Goal: Task Accomplishment & Management: Manage account settings

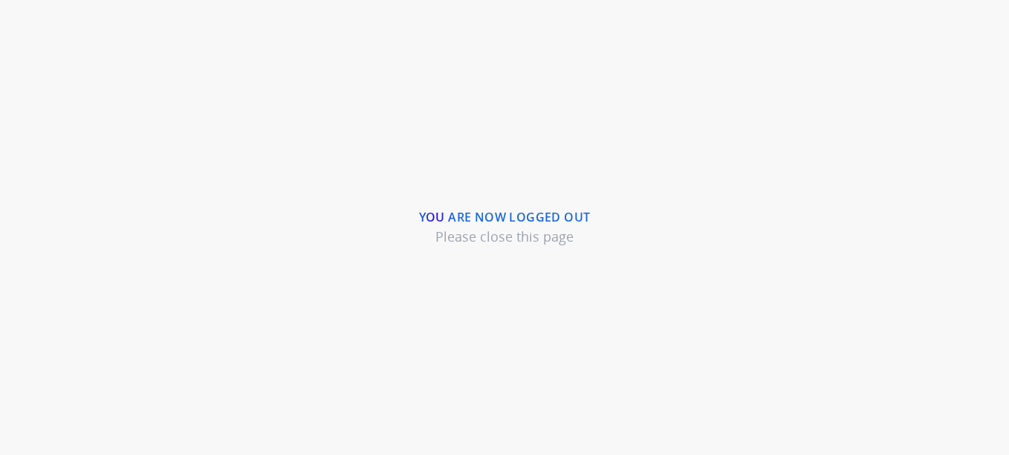
click at [706, 146] on div "You are now logged out Please close this page" at bounding box center [504, 227] width 1009 height 455
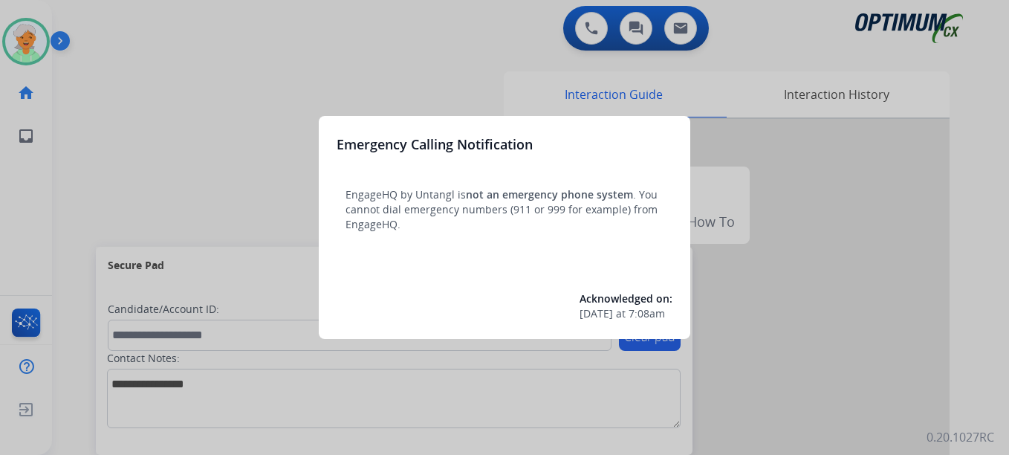
click at [13, 28] on div at bounding box center [504, 227] width 1009 height 455
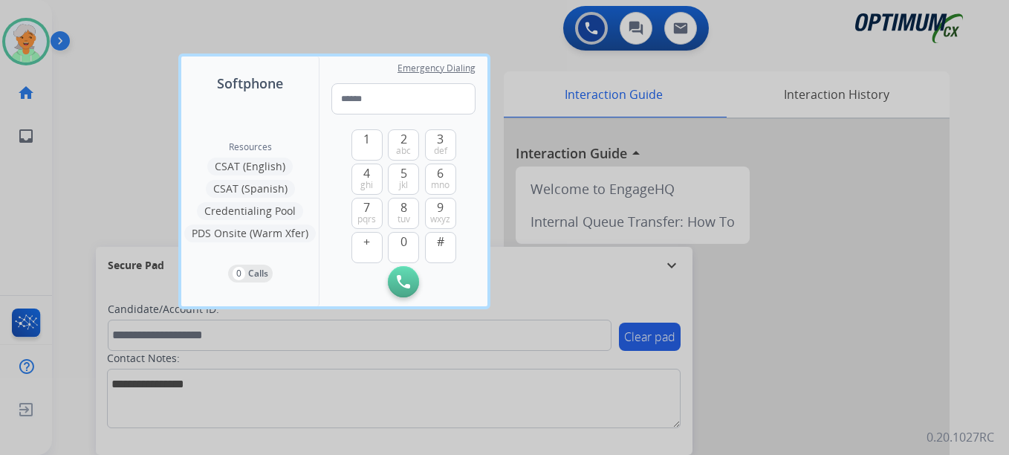
click at [16, 40] on div at bounding box center [504, 227] width 1009 height 455
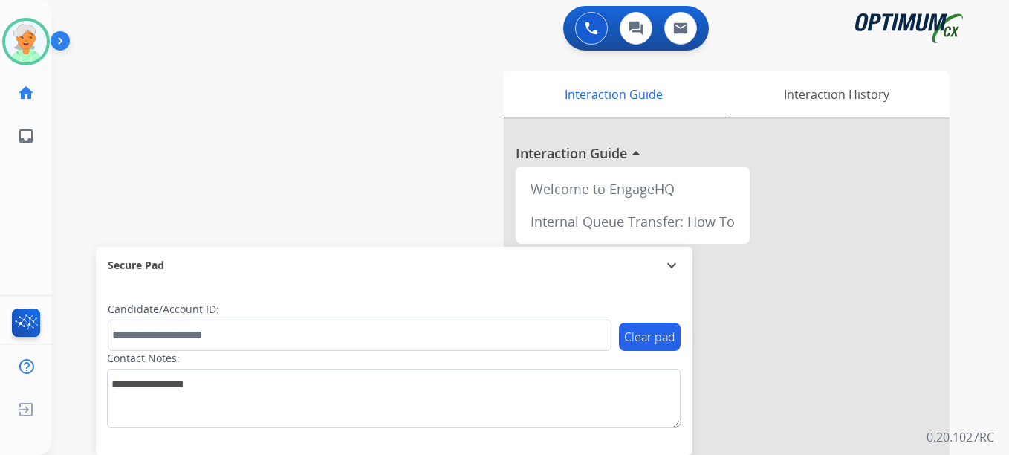
click at [16, 40] on img at bounding box center [26, 42] width 42 height 42
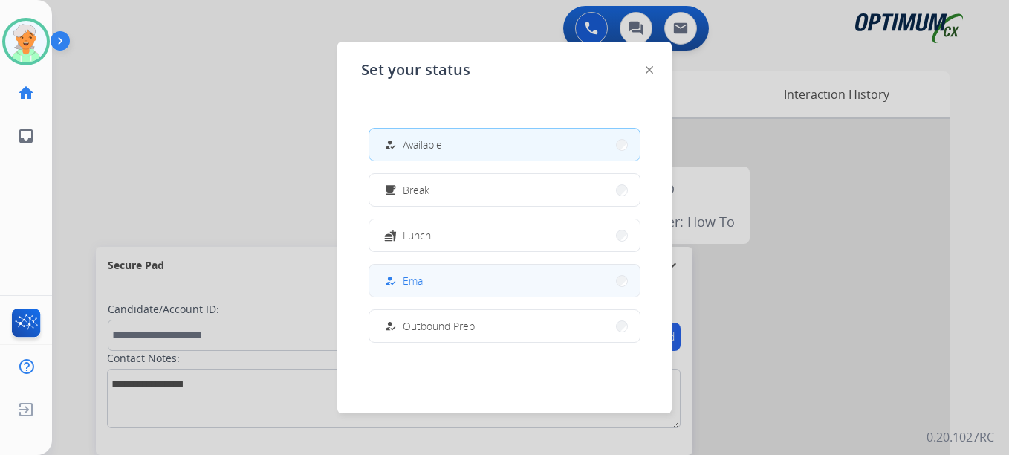
click at [423, 280] on span "Email" at bounding box center [415, 281] width 25 height 16
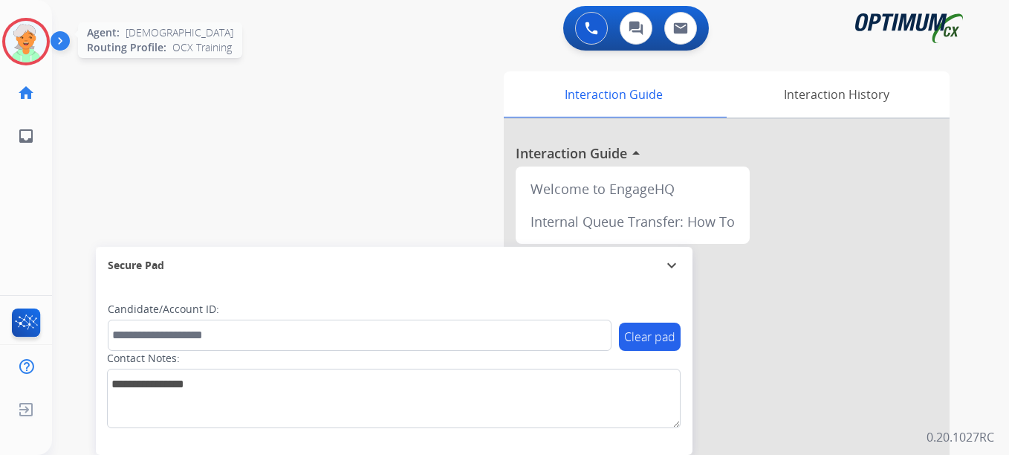
click at [28, 45] on img at bounding box center [26, 42] width 42 height 42
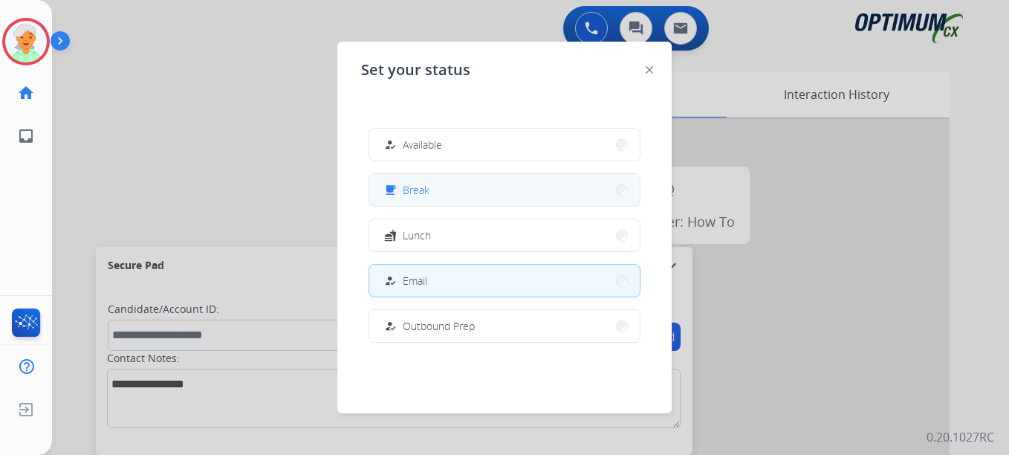
click at [419, 191] on span "Break" at bounding box center [416, 190] width 27 height 16
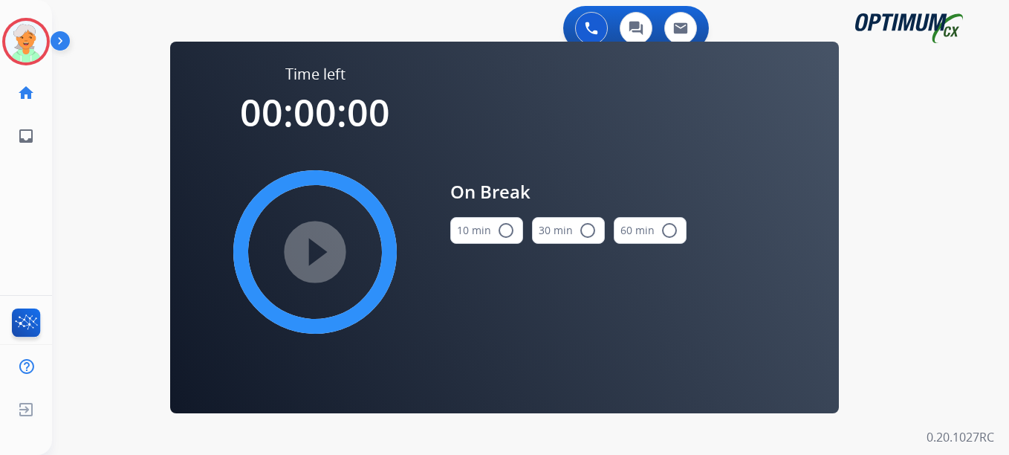
click at [502, 232] on mat-icon "radio_button_unchecked" at bounding box center [506, 231] width 18 height 18
click at [317, 255] on mat-icon "play_circle_filled" at bounding box center [315, 252] width 18 height 18
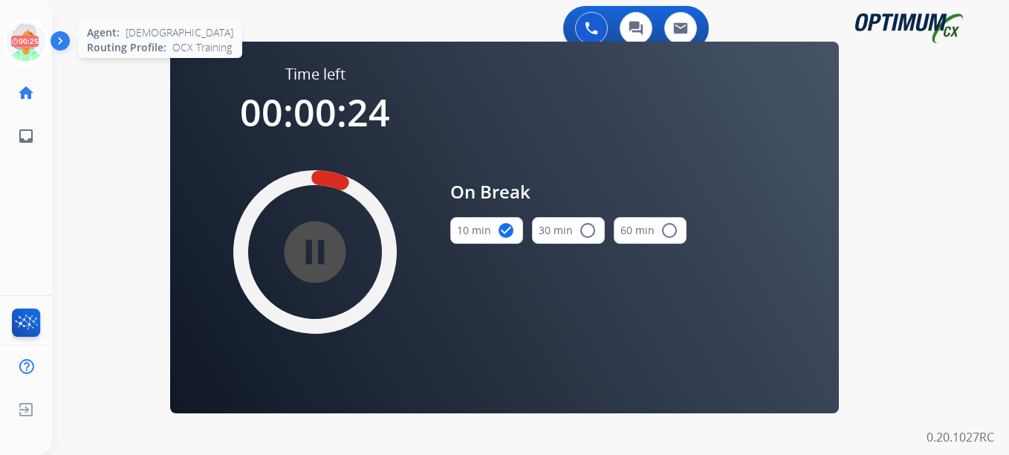
click at [36, 53] on icon at bounding box center [26, 42] width 48 height 48
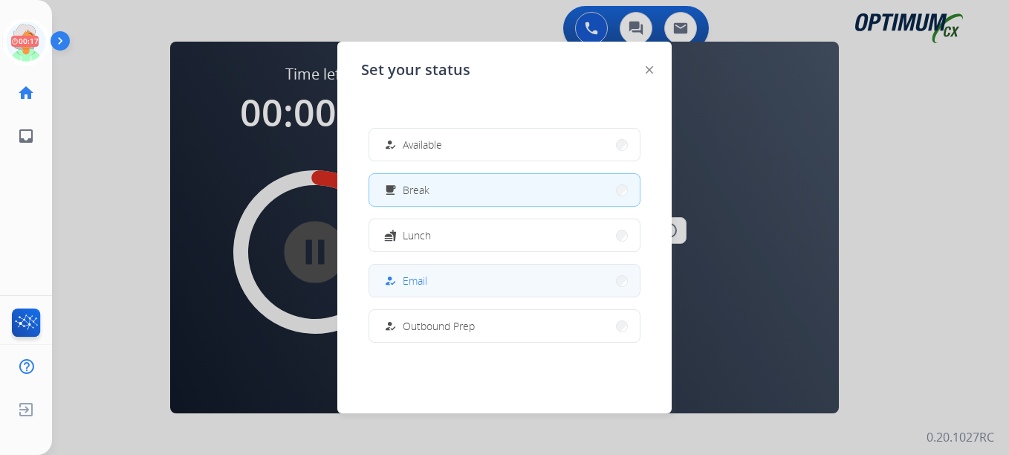
click at [404, 288] on div "how_to_reg Email" at bounding box center [404, 281] width 46 height 18
